Goal: Transaction & Acquisition: Obtain resource

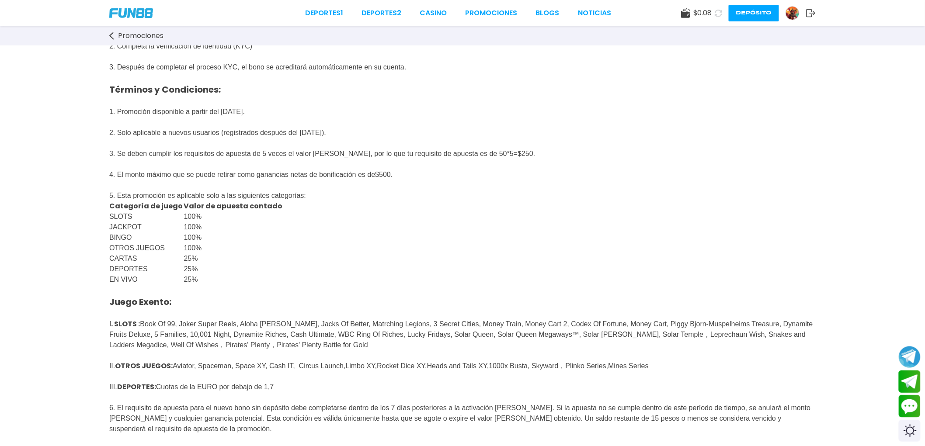
click at [527, 241] on div "GANASTE 500 Gana hasta $ 500 en créditos gratis al registrarte en [DOMAIN_NAME]…" at bounding box center [462, 286] width 925 height 697
drag, startPoint x: 108, startPoint y: 134, endPoint x: 384, endPoint y: 144, distance: 276.6
click at [384, 144] on div "GANASTE 500 Gana hasta $ 500 en créditos gratis al registrarte en [DOMAIN_NAME]…" at bounding box center [462, 286] width 925 height 697
click at [666, 201] on p "5. Esta promoción es aplicable solo a las siguientes categorías:" at bounding box center [462, 190] width 707 height 21
drag, startPoint x: 175, startPoint y: 138, endPoint x: 367, endPoint y: 139, distance: 192.0
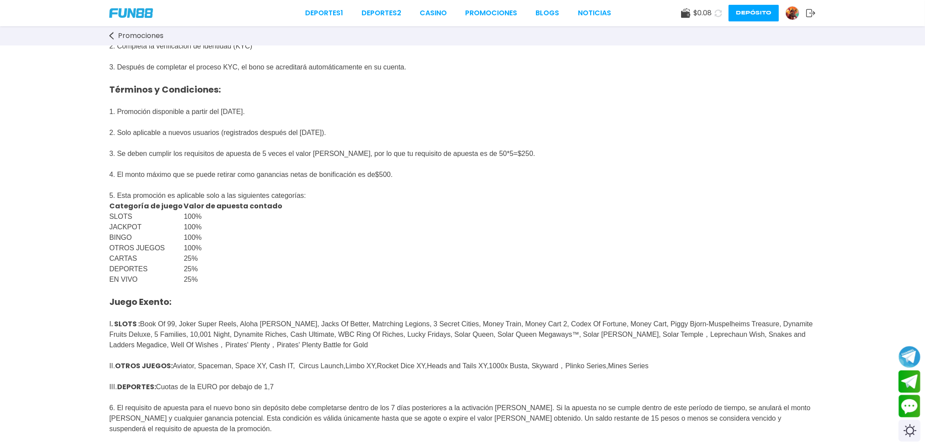
click at [367, 139] on p "Pasos : 1. Regístrate en [DOMAIN_NAME] 2. Completa la verificación de identidad…" at bounding box center [462, 72] width 707 height 173
click at [382, 146] on p "Pasos : 1. Regístrate en [DOMAIN_NAME] 2. Completa la verificación de identidad…" at bounding box center [462, 72] width 707 height 173
drag, startPoint x: 176, startPoint y: 139, endPoint x: 412, endPoint y: 139, distance: 236.6
click at [412, 139] on p "Pasos : 1. Regístrate en [DOMAIN_NAME] 2. Completa la verificación de identidad…" at bounding box center [462, 72] width 707 height 173
copy span "nuevos usuarios (registrados después del [DATE])."
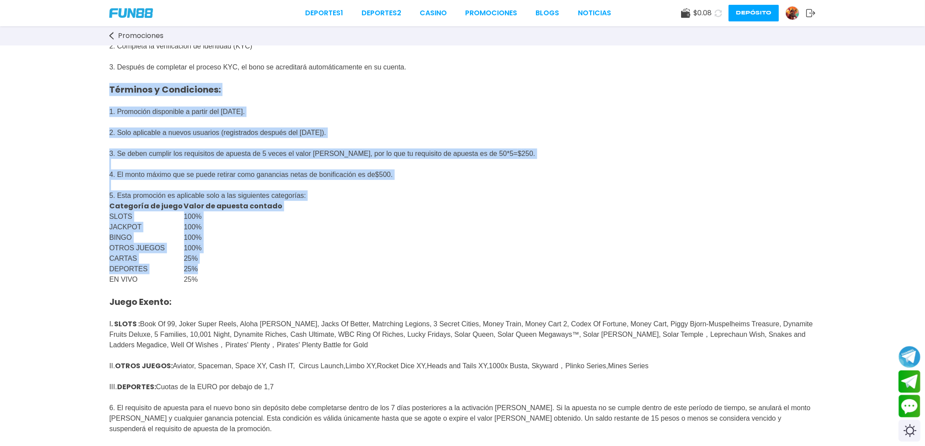
drag, startPoint x: 106, startPoint y: 94, endPoint x: 247, endPoint y: 285, distance: 237.4
click at [246, 285] on div "GANASTE 500 Gana hasta $ 500 en créditos gratis al registrarte en [DOMAIN_NAME]…" at bounding box center [462, 286] width 925 height 697
copy div "Términos y Condiciones: 1. Promoción disponible a partir del [DATE]. 2. Solo ap…"
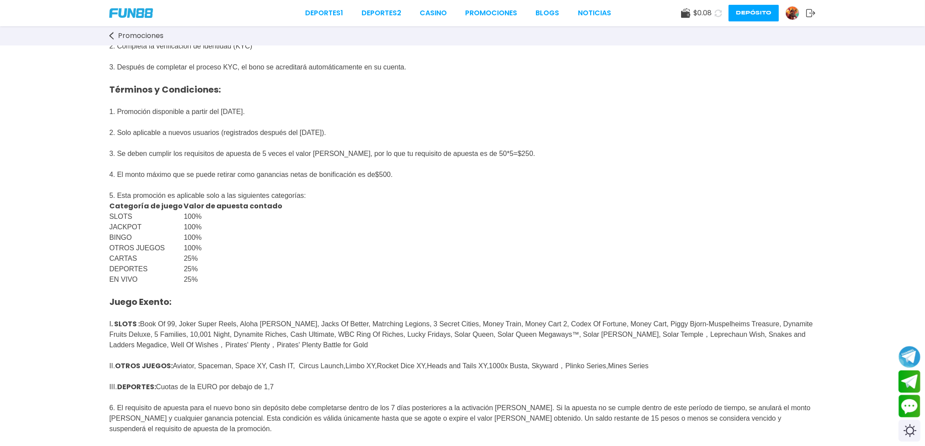
click at [690, 7] on div "$ 0.08 Depósito" at bounding box center [735, 13] width 161 height 17
click at [690, 10] on icon at bounding box center [686, 13] width 10 height 10
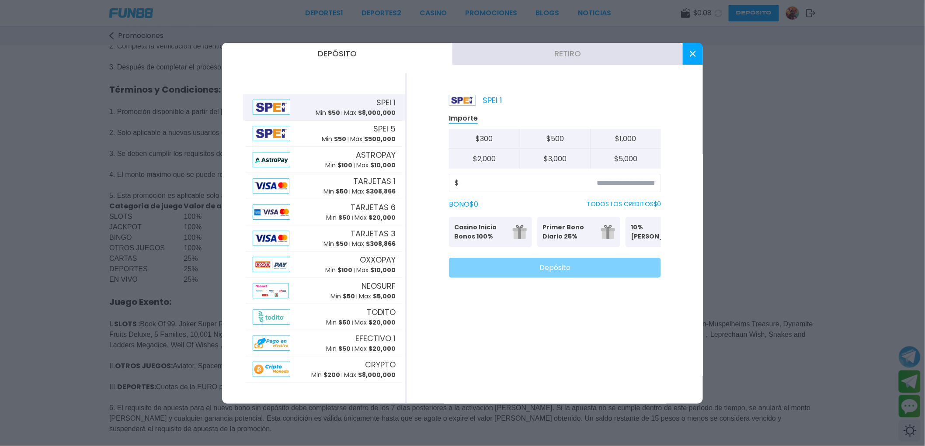
click at [577, 47] on button "Retiro" at bounding box center [568, 54] width 230 height 22
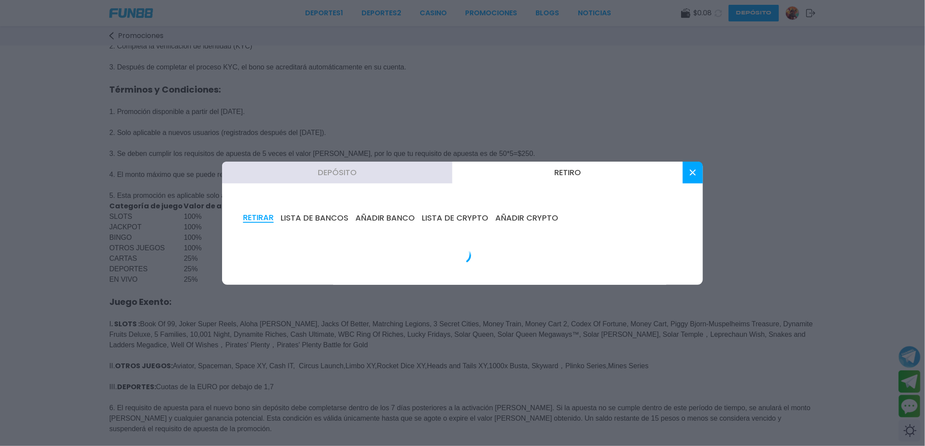
click at [683, 168] on div "Depósito Retiro RETIRAR LISTA DE BANCOS AÑADIR BANCO LISTA DE CRYPTO AÑADIR CRY…" at bounding box center [462, 223] width 481 height 123
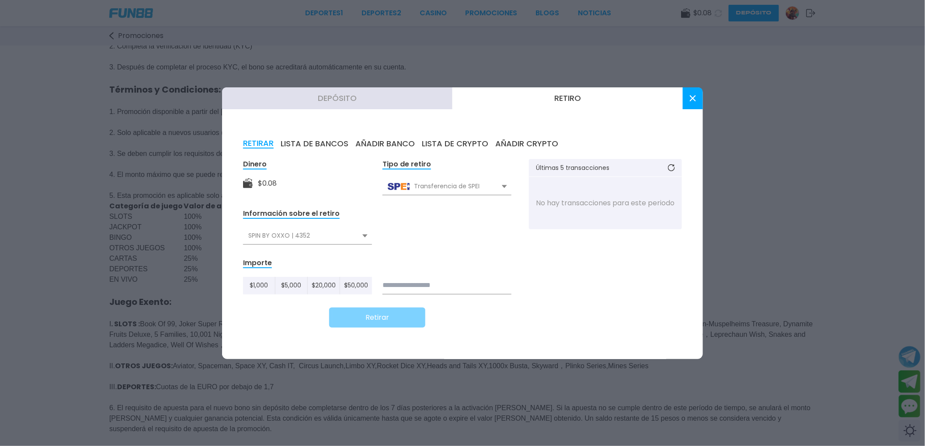
click at [468, 180] on div "Transferencia de SPEI" at bounding box center [447, 186] width 129 height 17
click at [586, 107] on button "Retiro" at bounding box center [568, 98] width 230 height 22
click at [525, 106] on button "Retiro" at bounding box center [568, 98] width 230 height 22
click at [372, 143] on button "AÑADIR BANCO" at bounding box center [384, 144] width 59 height 10
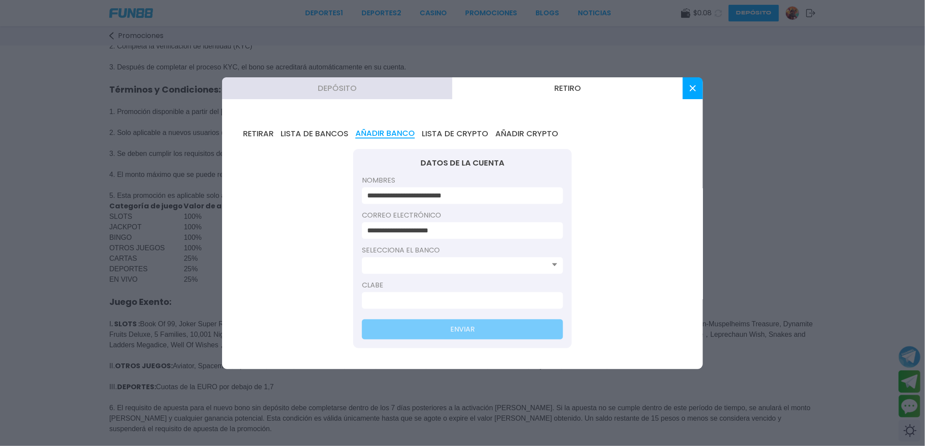
click at [450, 258] on div at bounding box center [462, 266] width 201 height 17
click at [455, 261] on input at bounding box center [459, 266] width 185 height 10
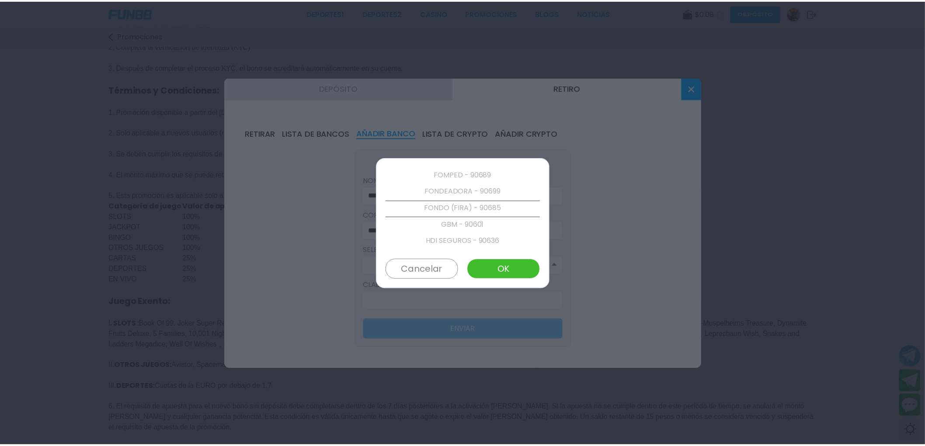
scroll to position [1047, 0]
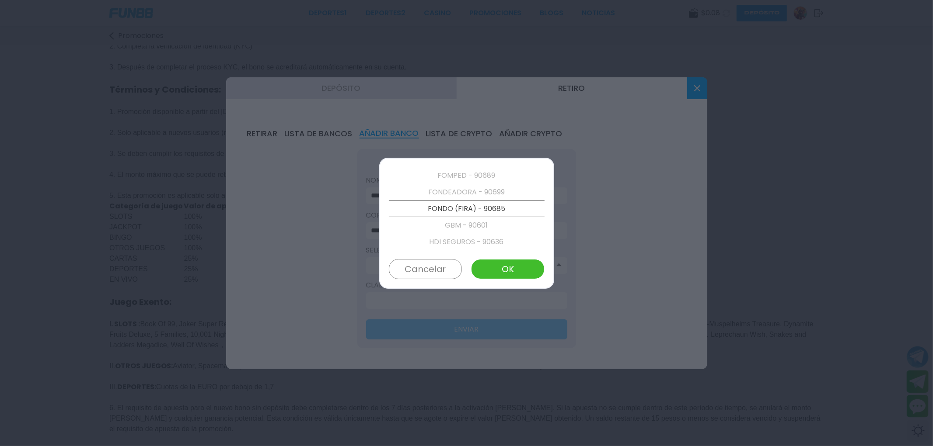
click at [446, 262] on button "Cancelar" at bounding box center [425, 269] width 73 height 20
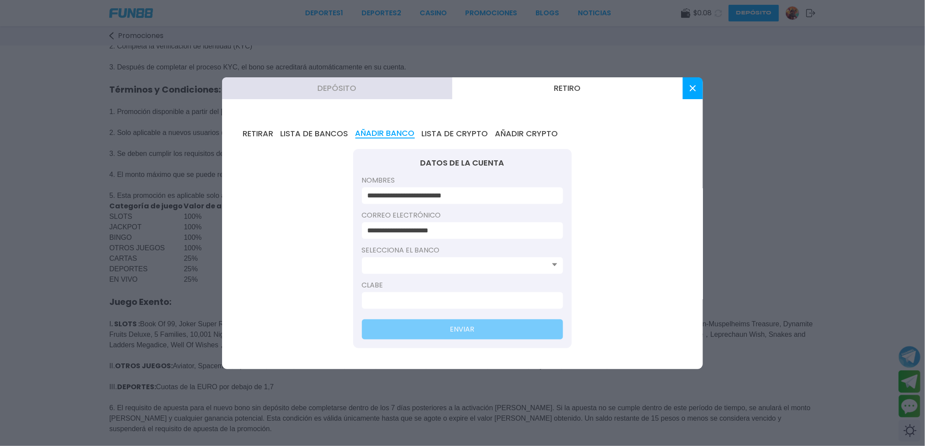
click at [732, 98] on div at bounding box center [462, 223] width 925 height 446
